Goal: Task Accomplishment & Management: Manage account settings

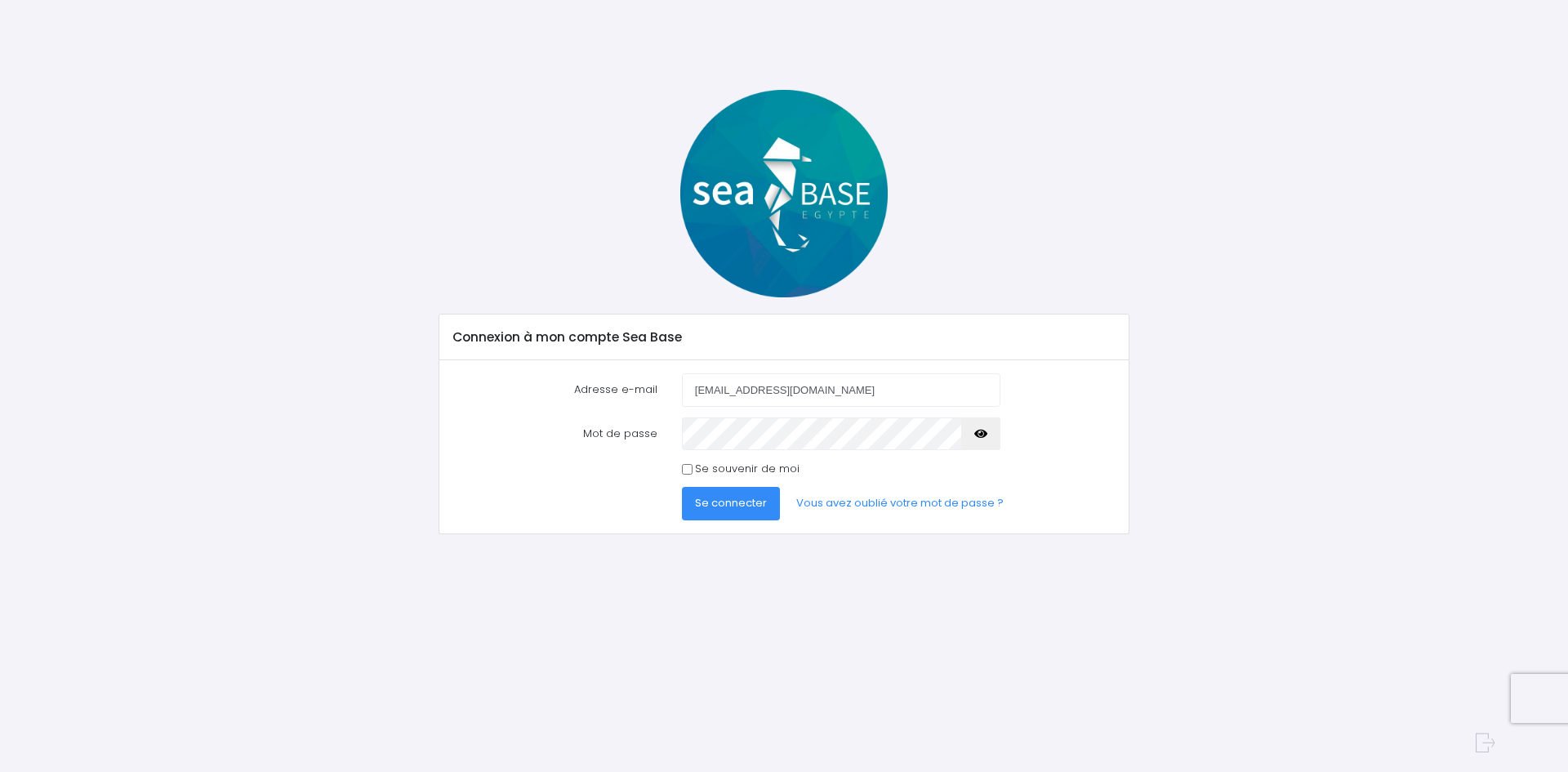
type input "[EMAIL_ADDRESS][DOMAIN_NAME]"
drag, startPoint x: 983, startPoint y: 433, endPoint x: 966, endPoint y: 427, distance: 18.0
click at [980, 434] on icon "button" at bounding box center [981, 434] width 13 height 0
click at [725, 491] on button "Se connecter" at bounding box center [731, 502] width 98 height 32
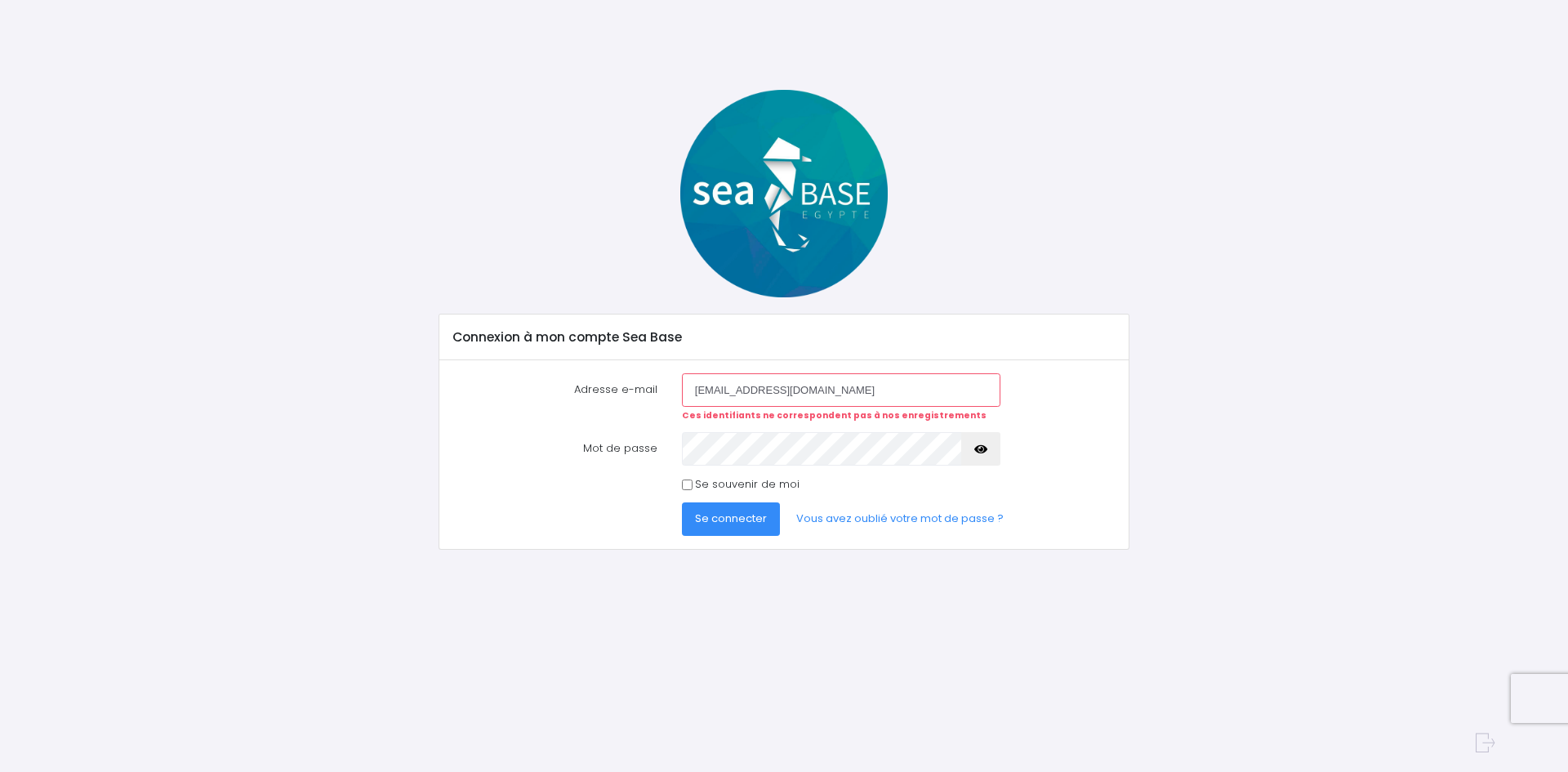
drag, startPoint x: 980, startPoint y: 447, endPoint x: 963, endPoint y: 448, distance: 17.0
click at [974, 450] on icon "button" at bounding box center [981, 450] width 13 height 0
click at [742, 524] on span "Se connecter" at bounding box center [731, 518] width 72 height 16
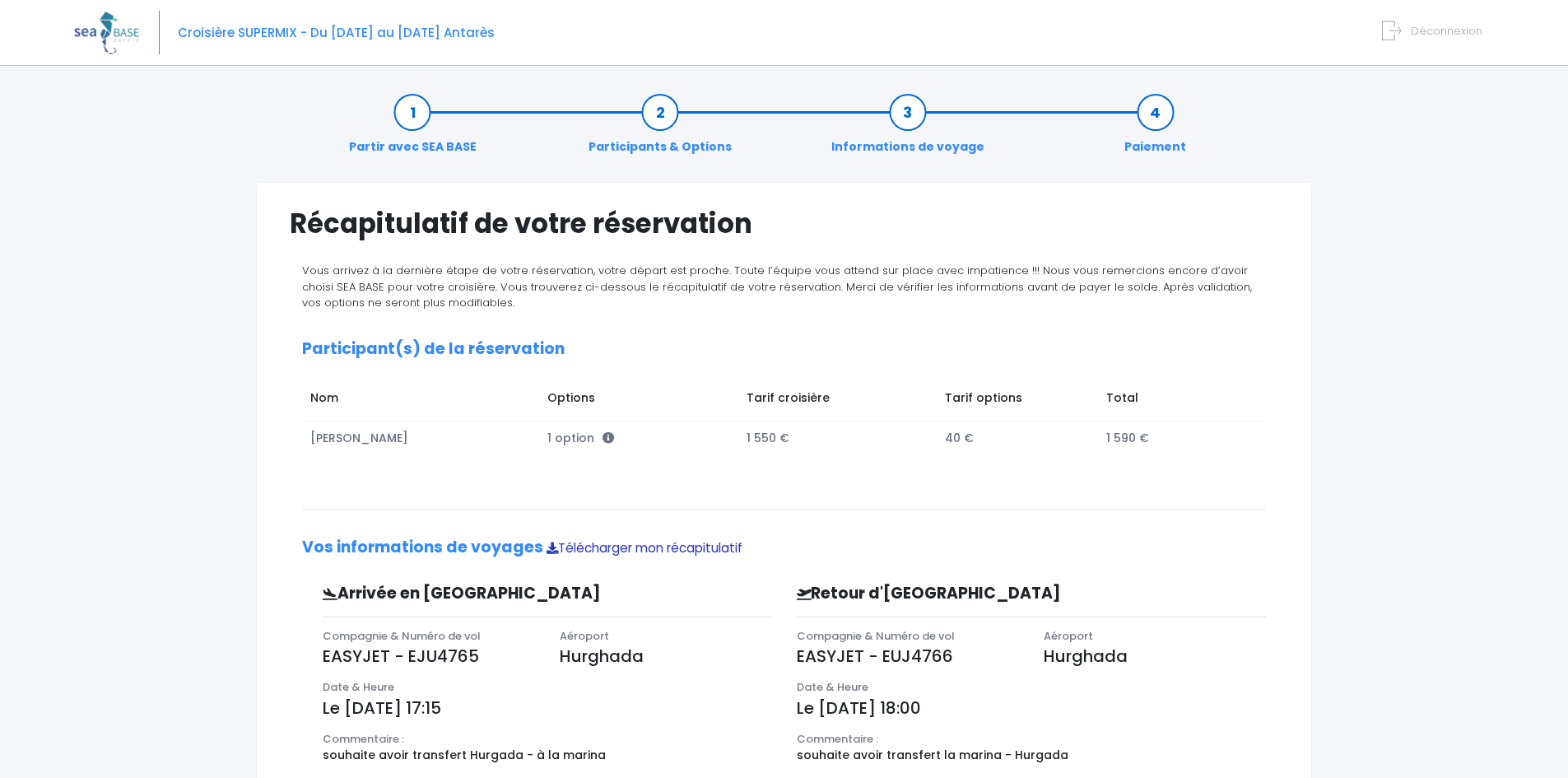
click at [662, 550] on link "Télécharger mon récapitulatif" at bounding box center [644, 547] width 196 height 18
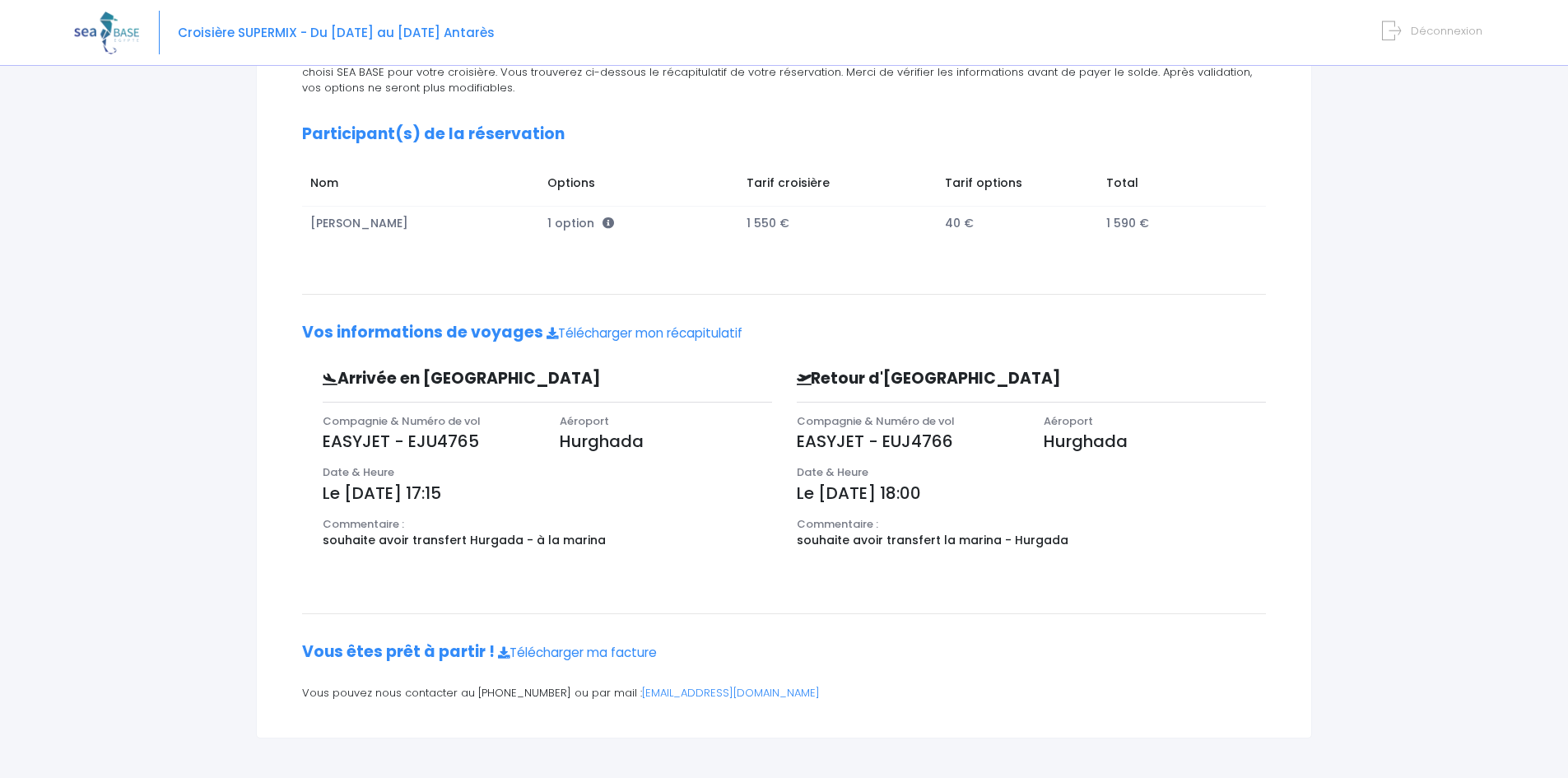
scroll to position [217, 0]
click at [573, 652] on link "Télécharger ma facture" at bounding box center [577, 651] width 159 height 18
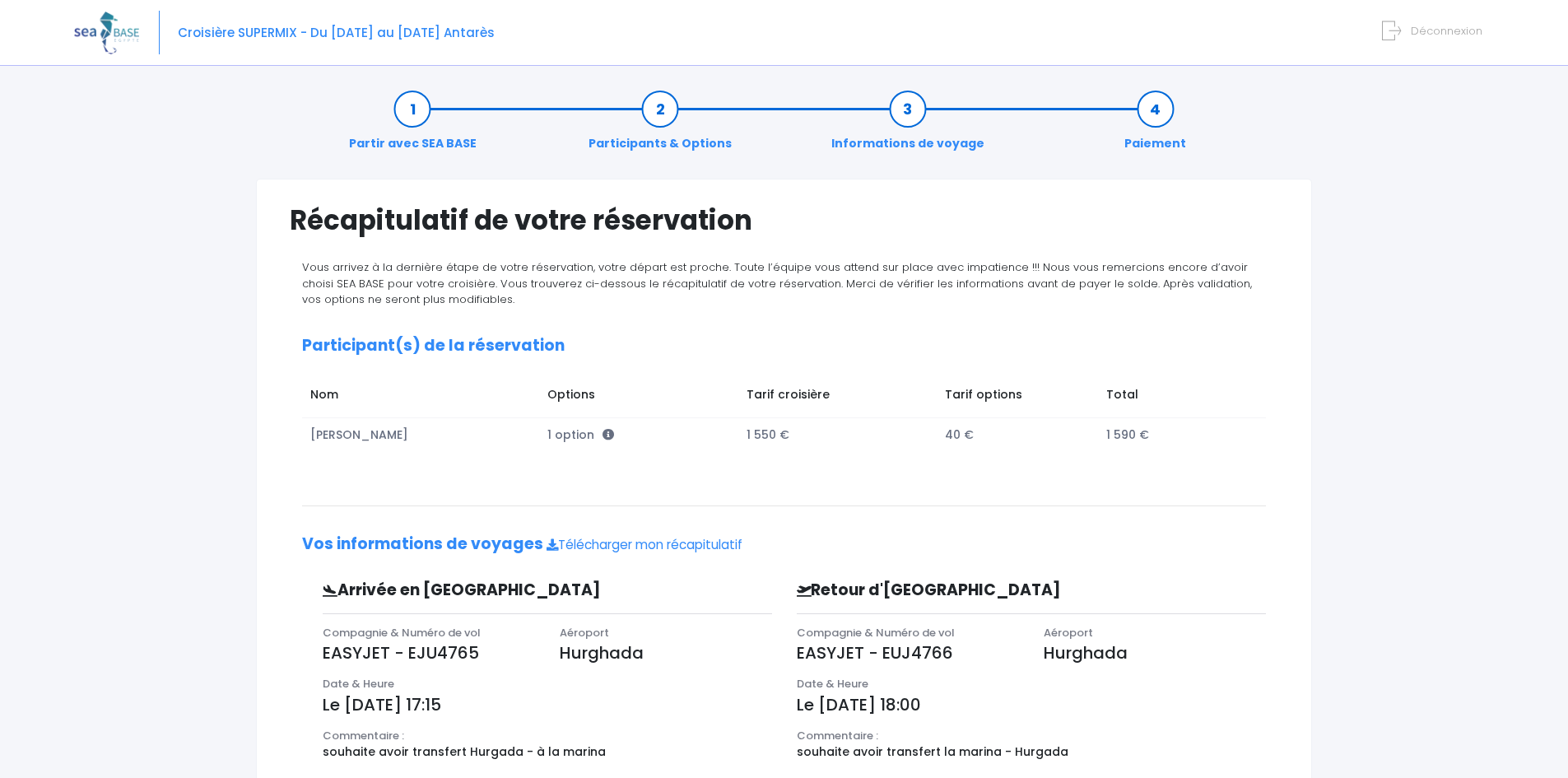
scroll to position [0, 0]
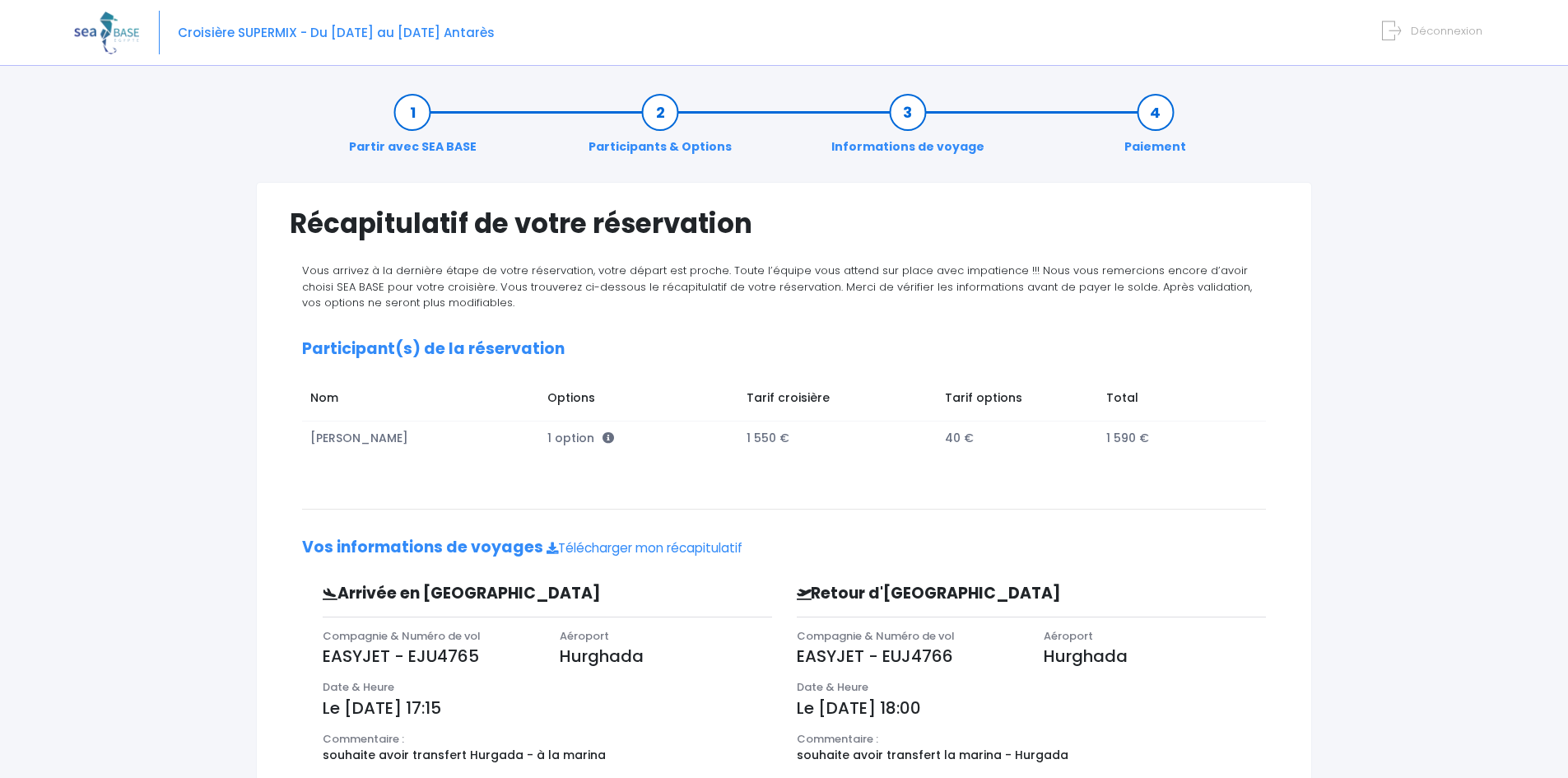
click at [416, 132] on link "Partir avec SEA BASE" at bounding box center [412, 129] width 144 height 52
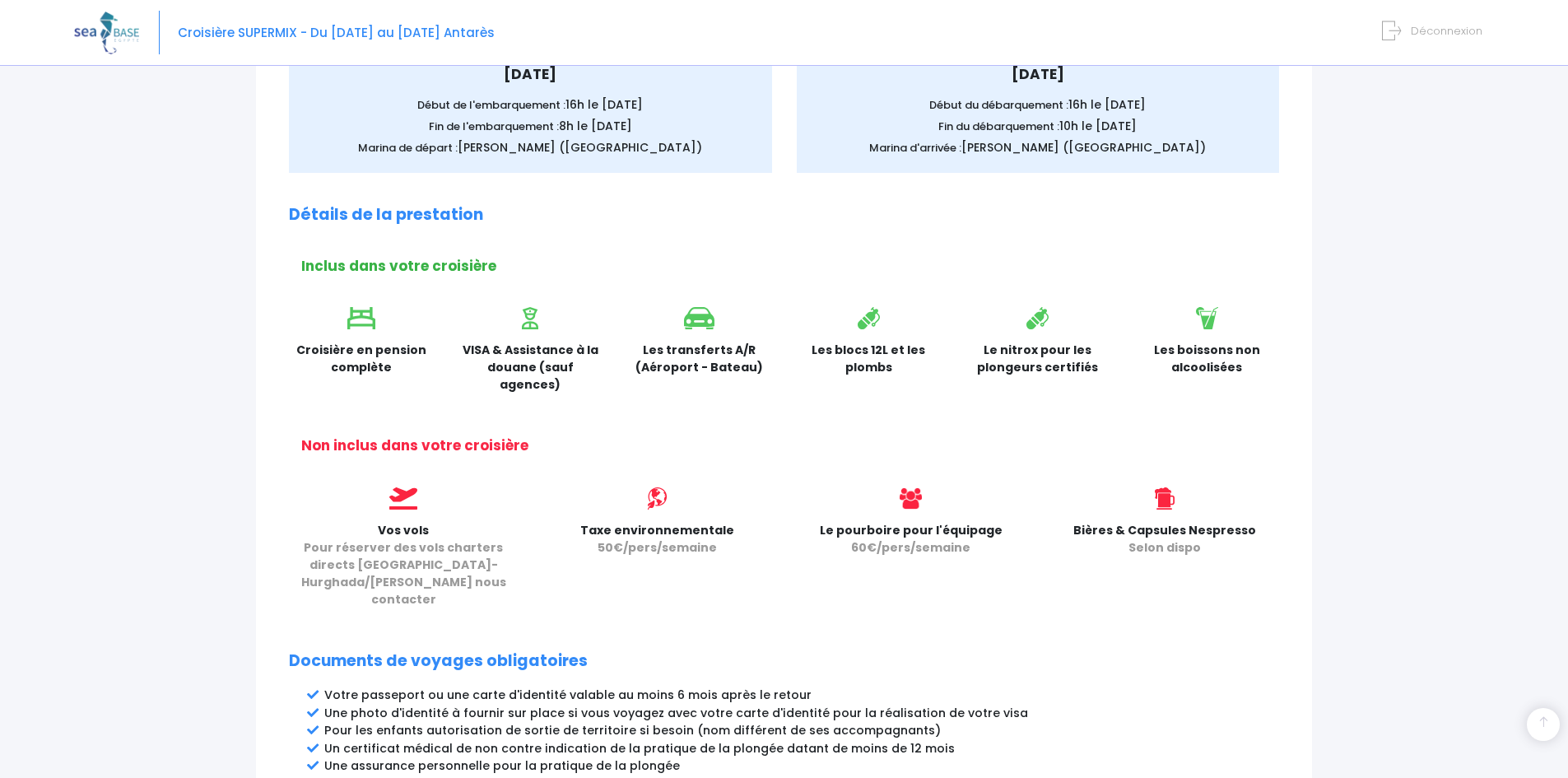
scroll to position [382, 0]
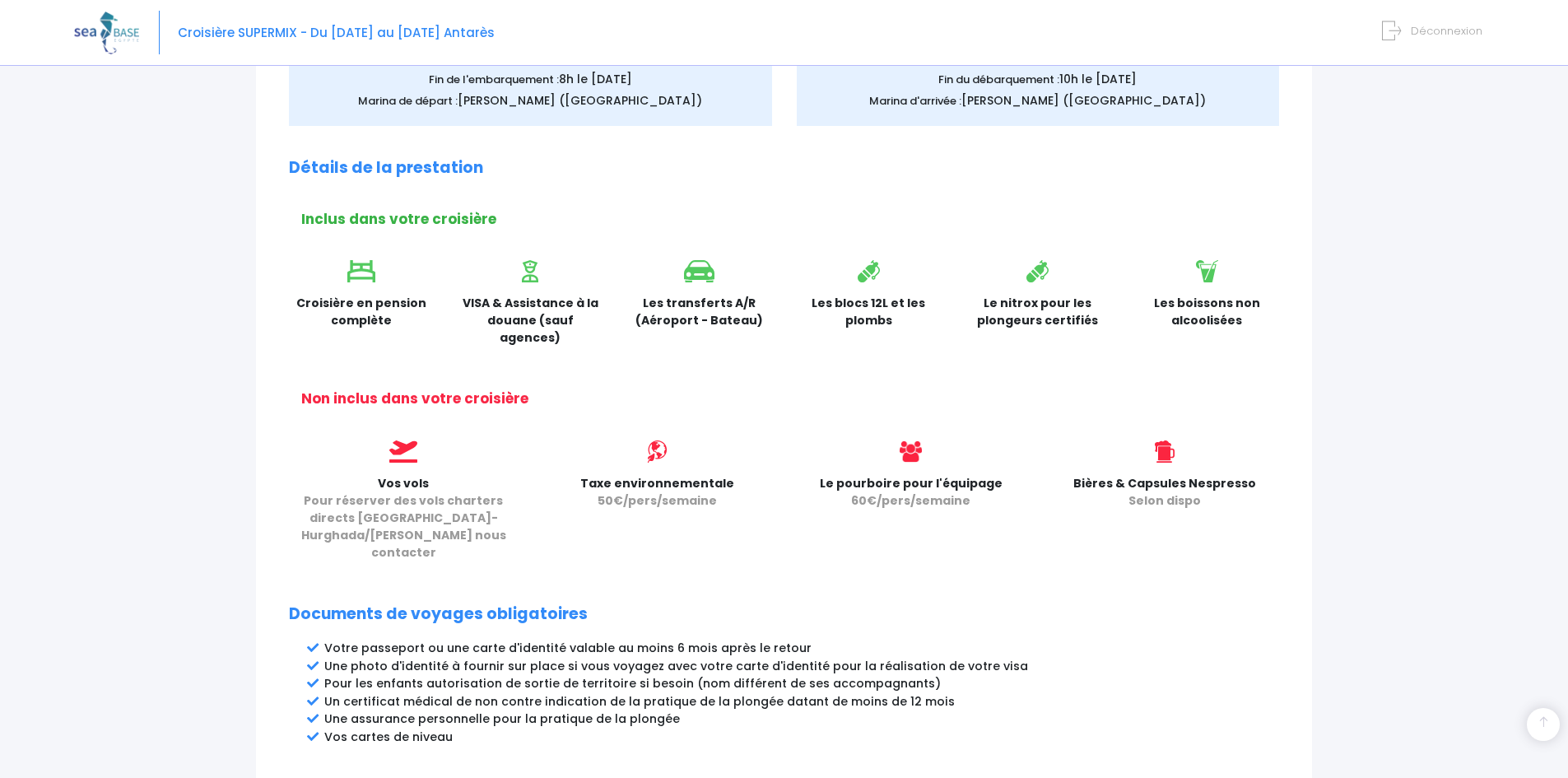
click at [1441, 27] on span "Déconnexion" at bounding box center [1446, 31] width 72 height 16
